Goal: Check status: Check status

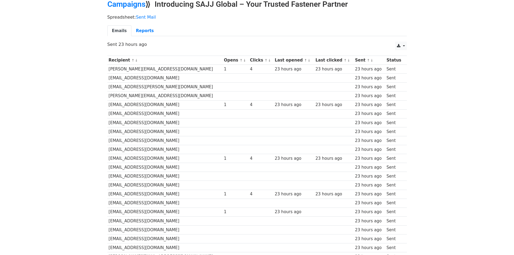
scroll to position [25, 0]
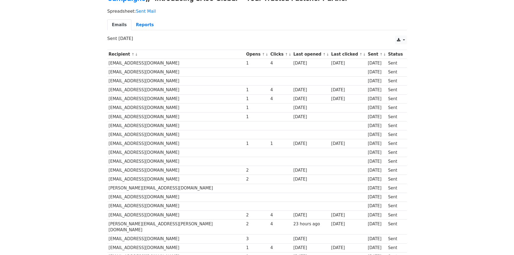
scroll to position [81, 0]
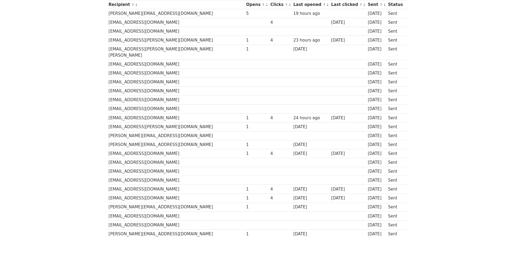
scroll to position [54, 0]
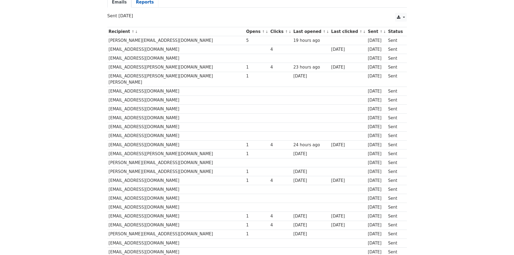
click at [148, 6] on link "Reports" at bounding box center [144, 2] width 27 height 11
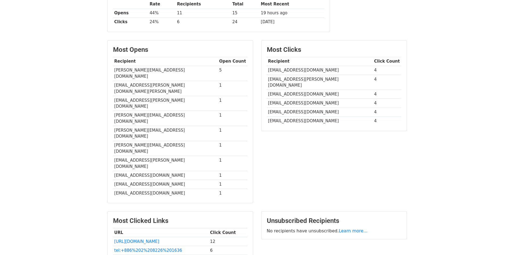
scroll to position [108, 0]
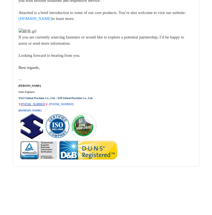
scroll to position [10054, 0]
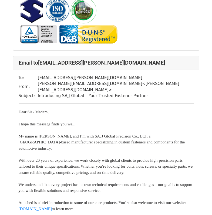
scroll to position [297, 0]
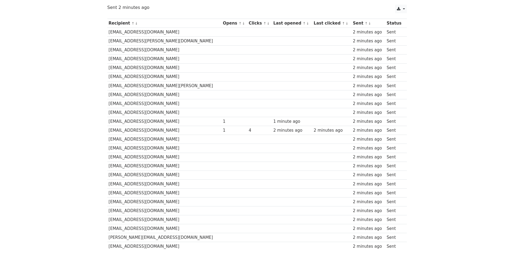
scroll to position [54, 0]
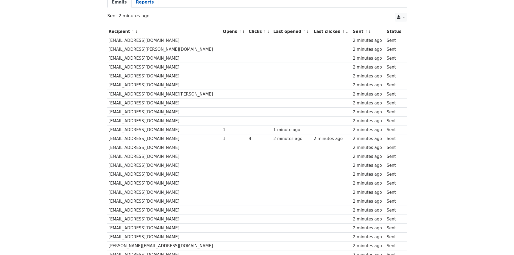
click at [151, 2] on link "Reports" at bounding box center [144, 2] width 27 height 11
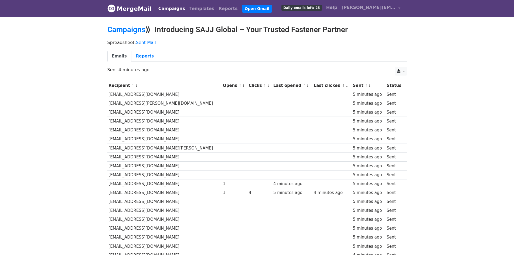
click at [459, 92] on body "MergeMail Campaigns Templates Reports Open Gmail Daily emails left: 25 Help joa…" at bounding box center [257, 169] width 514 height 339
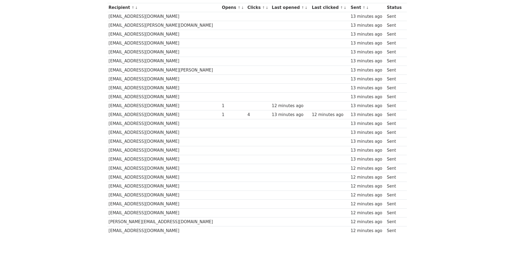
scroll to position [81, 0]
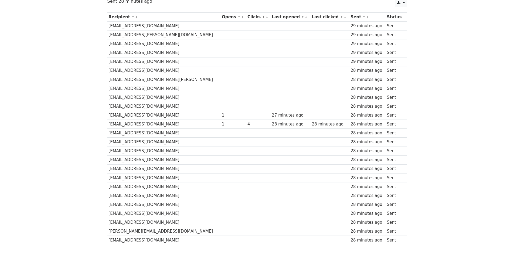
scroll to position [81, 0]
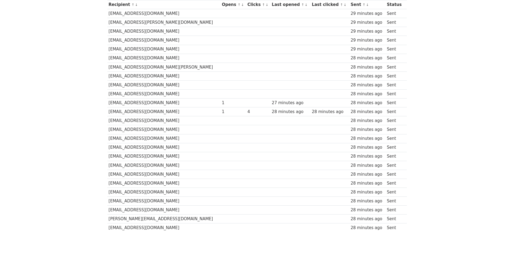
click at [432, 81] on body "MergeMail Campaigns Templates Reports Open Gmail Daily emails left: 25 Help joa…" at bounding box center [257, 88] width 514 height 339
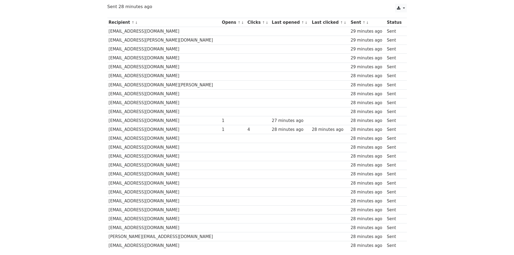
scroll to position [62, 0]
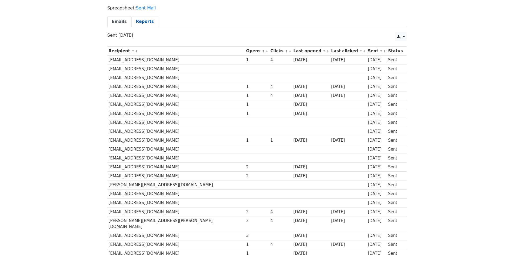
scroll to position [25, 0]
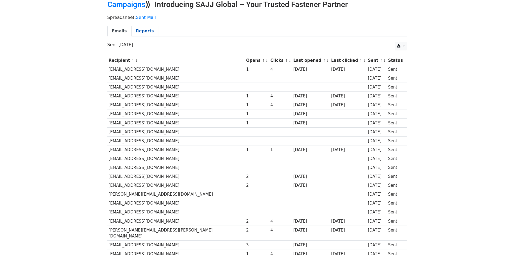
click at [147, 32] on link "Reports" at bounding box center [144, 31] width 27 height 11
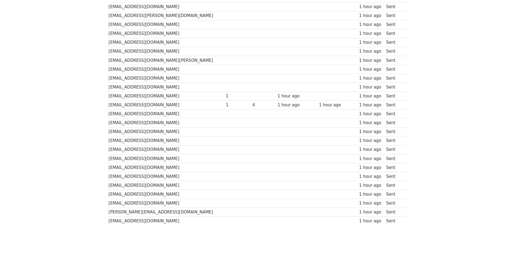
scroll to position [106, 0]
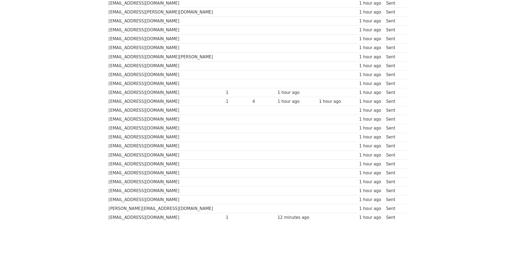
scroll to position [106, 0]
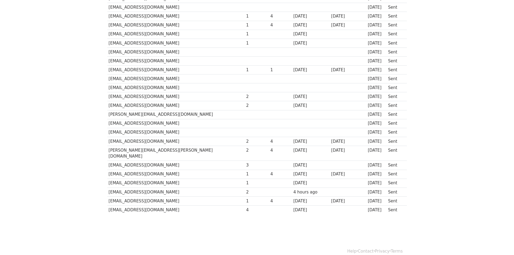
scroll to position [106, 0]
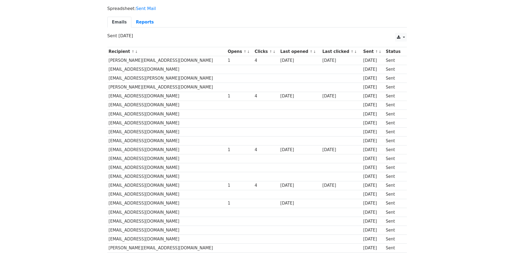
scroll to position [25, 0]
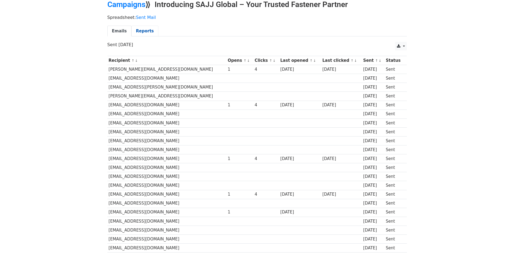
click at [137, 35] on link "Reports" at bounding box center [144, 31] width 27 height 11
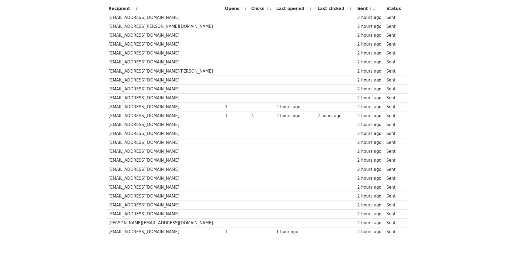
scroll to position [25, 0]
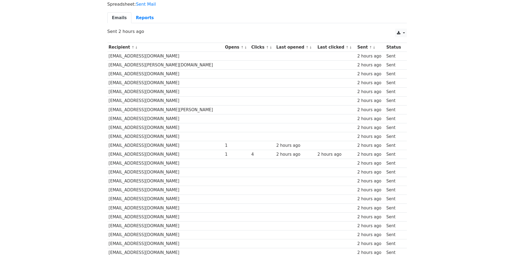
scroll to position [106, 0]
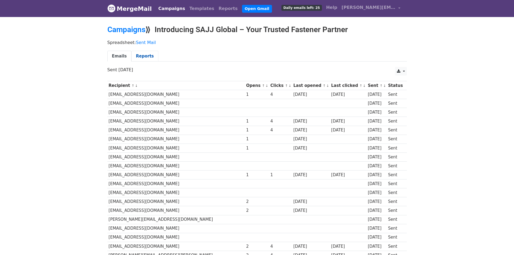
click at [141, 58] on link "Reports" at bounding box center [144, 56] width 27 height 11
